Goal: Transaction & Acquisition: Book appointment/travel/reservation

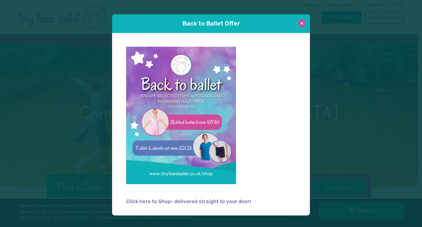
click at [302, 22] on button at bounding box center [301, 23] width 7 height 7
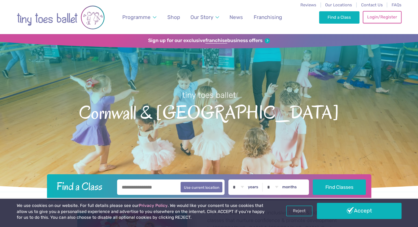
click at [378, 16] on link "Login/Register" at bounding box center [382, 17] width 38 height 12
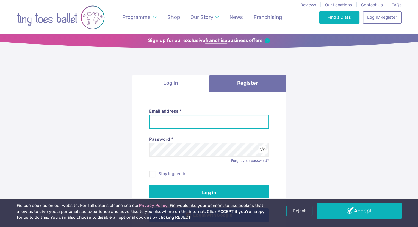
type input "**********"
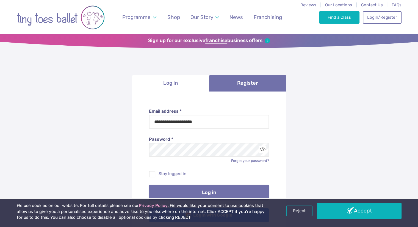
click at [212, 193] on button "Log in" at bounding box center [209, 192] width 120 height 15
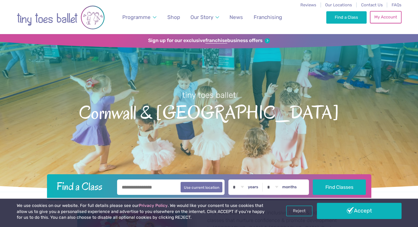
click at [396, 20] on link "My Account" at bounding box center [385, 17] width 31 height 12
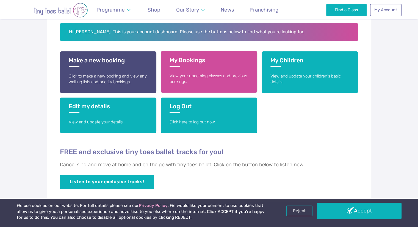
scroll to position [110, 0]
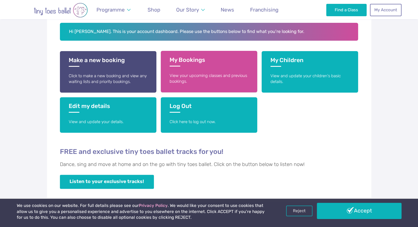
click at [187, 59] on h3 "My Bookings" at bounding box center [209, 61] width 79 height 10
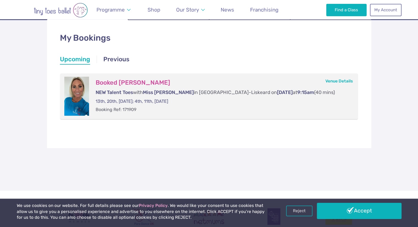
scroll to position [82, 0]
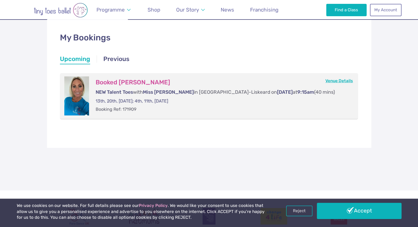
click at [331, 80] on link "Venue Details" at bounding box center [339, 80] width 27 height 5
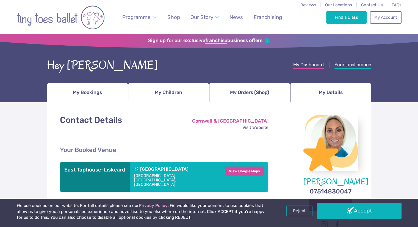
click at [301, 65] on span "My Dashboard" at bounding box center [308, 64] width 31 height 5
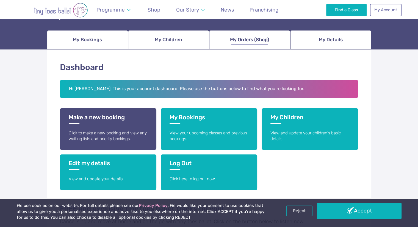
scroll to position [53, 0]
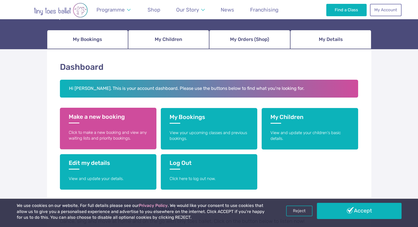
click at [105, 115] on h3 "Make a new booking" at bounding box center [108, 118] width 79 height 10
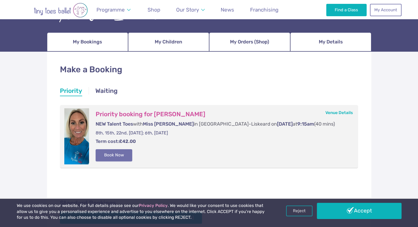
scroll to position [51, 0]
click at [119, 154] on button "Book Now" at bounding box center [114, 155] width 37 height 12
click at [408, 112] on img at bounding box center [406, 111] width 10 height 10
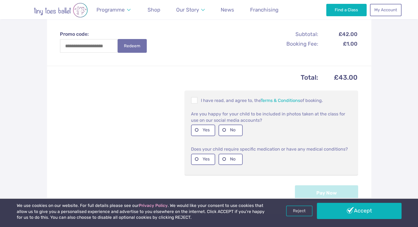
scroll to position [192, 0]
click at [194, 98] on span at bounding box center [195, 100] width 6 height 5
click at [205, 125] on label "Yes" at bounding box center [203, 129] width 24 height 11
click at [233, 153] on label "No" at bounding box center [231, 158] width 24 height 11
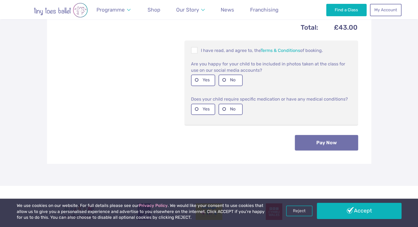
click at [329, 135] on button "Pay Now" at bounding box center [326, 142] width 63 height 15
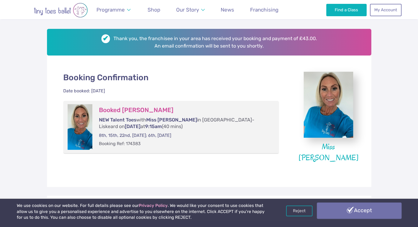
scroll to position [78, 0]
click at [342, 211] on link "Accept" at bounding box center [359, 211] width 85 height 16
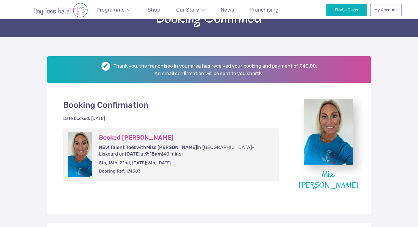
scroll to position [51, 0]
